Goal: Task Accomplishment & Management: Complete application form

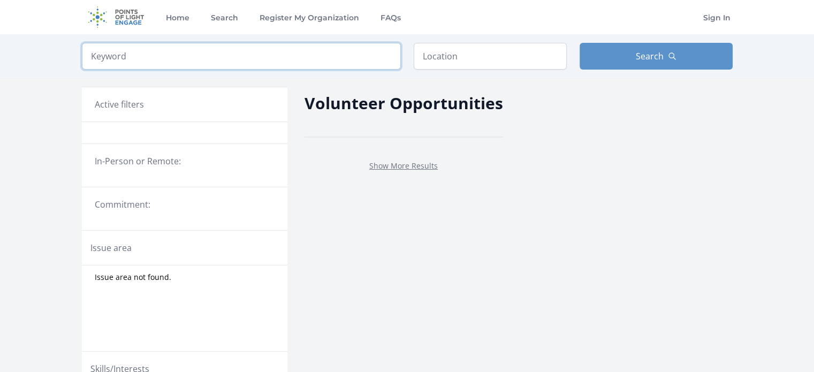
click at [370, 51] on input "search" at bounding box center [241, 56] width 319 height 27
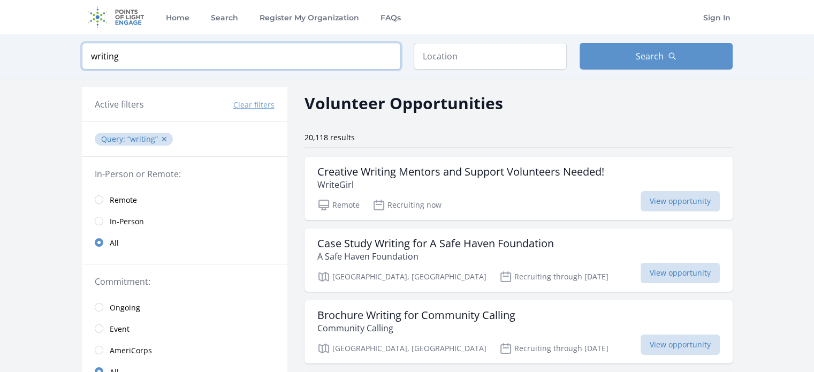
type input "writing"
click at [540, 54] on input "text" at bounding box center [490, 56] width 153 height 27
type input "a"
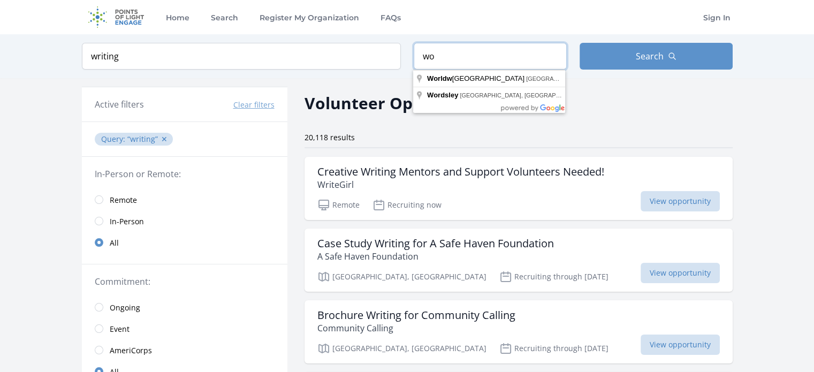
type input "w"
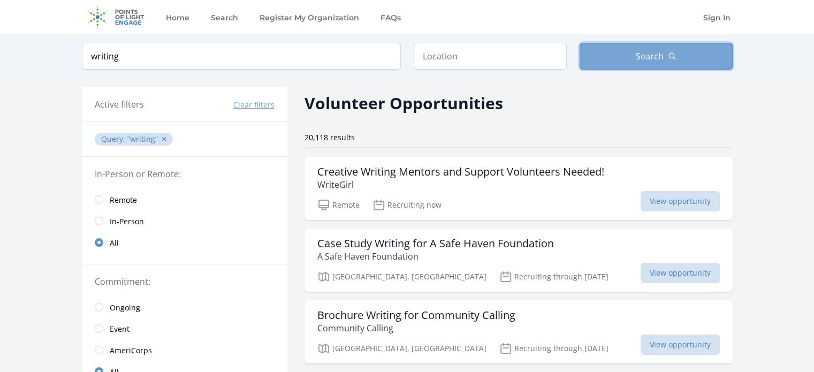
click at [623, 59] on button "Search" at bounding box center [656, 56] width 153 height 27
click at [619, 45] on button "Search" at bounding box center [656, 56] width 153 height 27
click at [101, 201] on input "radio" at bounding box center [99, 199] width 9 height 9
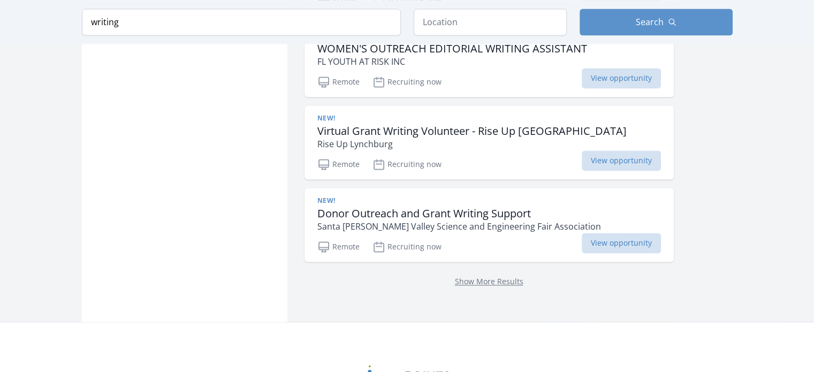
scroll to position [1536, 0]
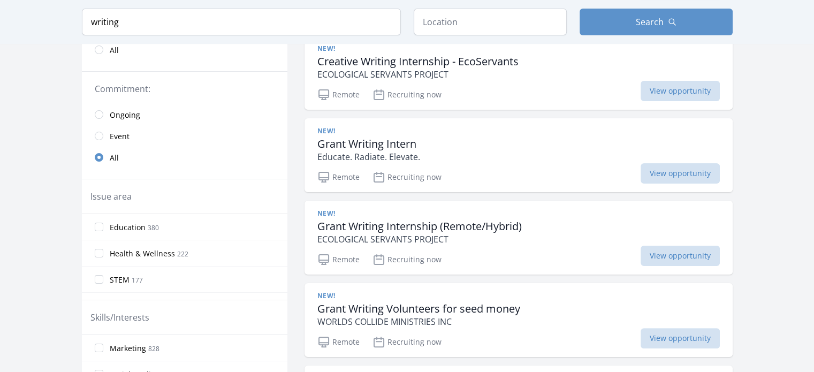
scroll to position [192, 0]
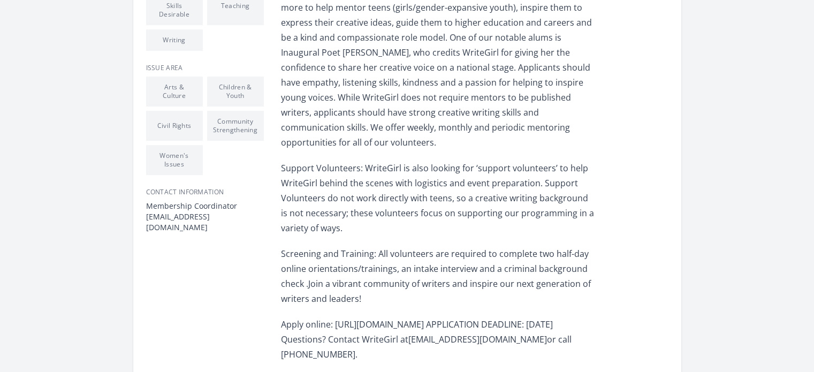
scroll to position [539, 0]
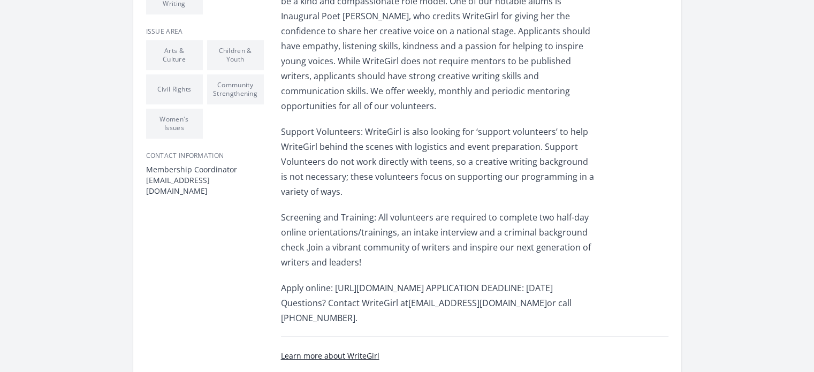
click at [535, 210] on p "Screening and Training: All volunteers are required to complete two half-day on…" at bounding box center [437, 240] width 313 height 60
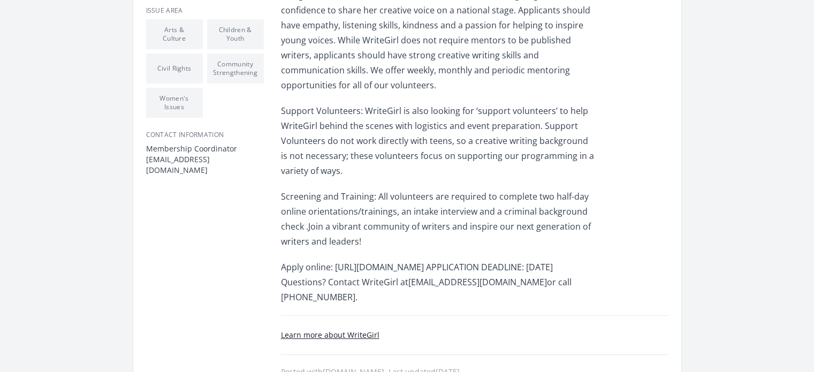
scroll to position [559, 0]
drag, startPoint x: 334, startPoint y: 237, endPoint x: 437, endPoint y: 233, distance: 102.8
click at [437, 261] on p "Apply online: [URL][DOMAIN_NAME] APPLICATION DEADLINE: [DATE] Questions? Contac…" at bounding box center [437, 283] width 313 height 45
click at [438, 261] on p "Apply online: [URL][DOMAIN_NAME] APPLICATION DEADLINE: [DATE] Questions? Contac…" at bounding box center [437, 283] width 313 height 45
drag, startPoint x: 334, startPoint y: 237, endPoint x: 474, endPoint y: 237, distance: 140.2
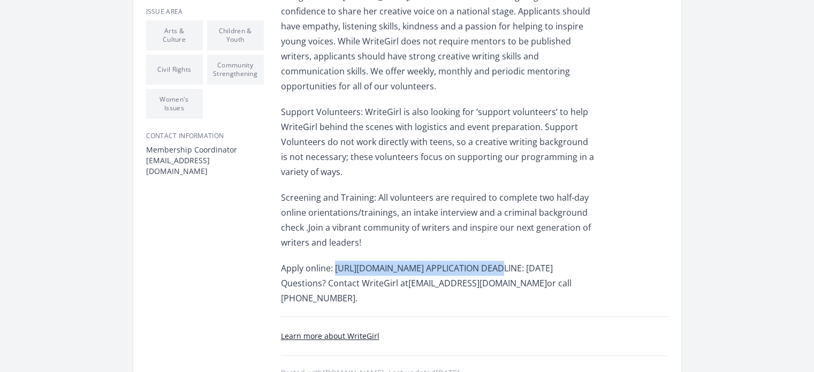
click at [474, 261] on p "Apply online: [URL][DOMAIN_NAME] APPLICATION DEADLINE: [DATE] Questions? Contac…" at bounding box center [437, 283] width 313 height 45
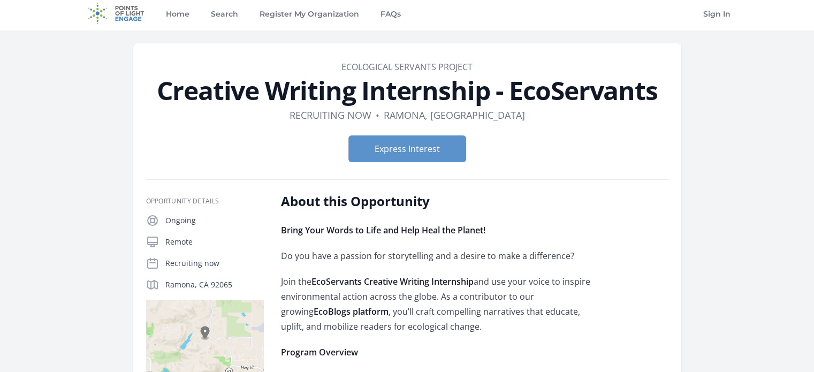
scroll to position [4, 0]
click at [443, 152] on button "Express Interest" at bounding box center [407, 148] width 118 height 27
